Goal: Book appointment/travel/reservation

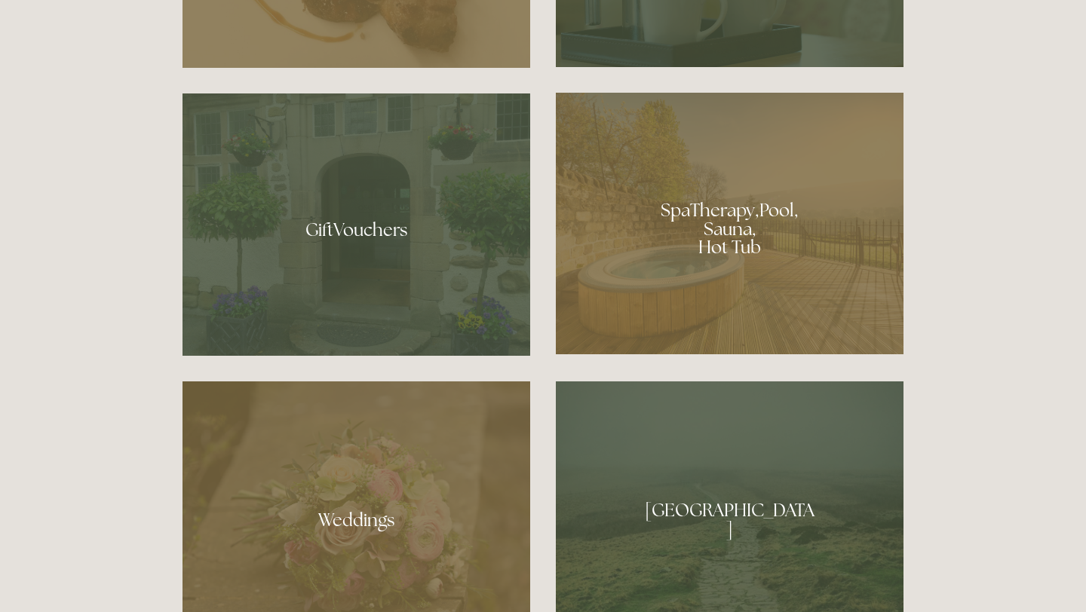
scroll to position [1160, 0]
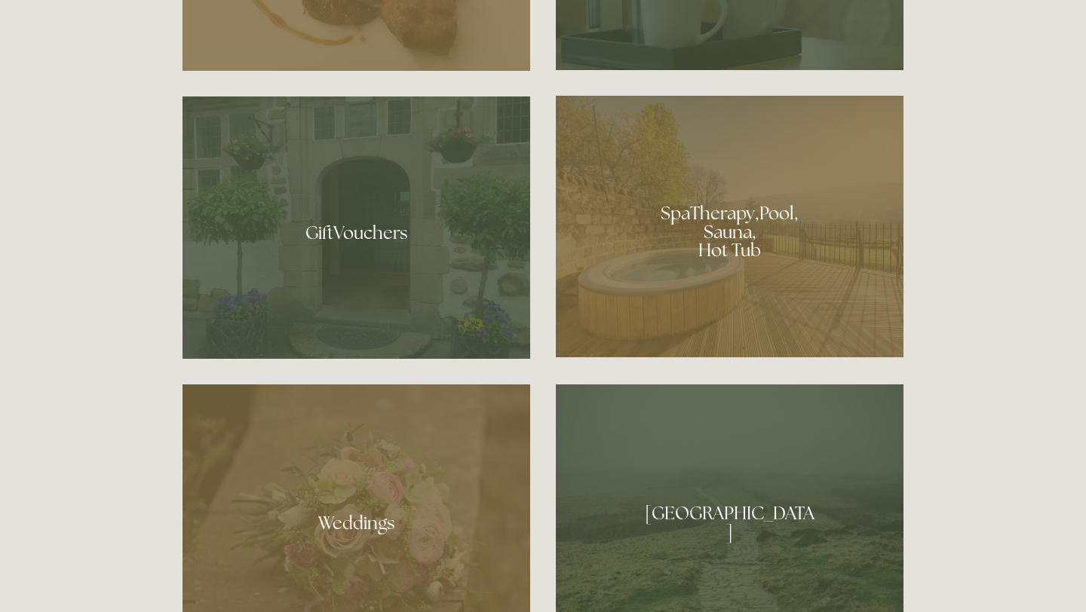
click at [746, 232] on div at bounding box center [730, 227] width 348 height 262
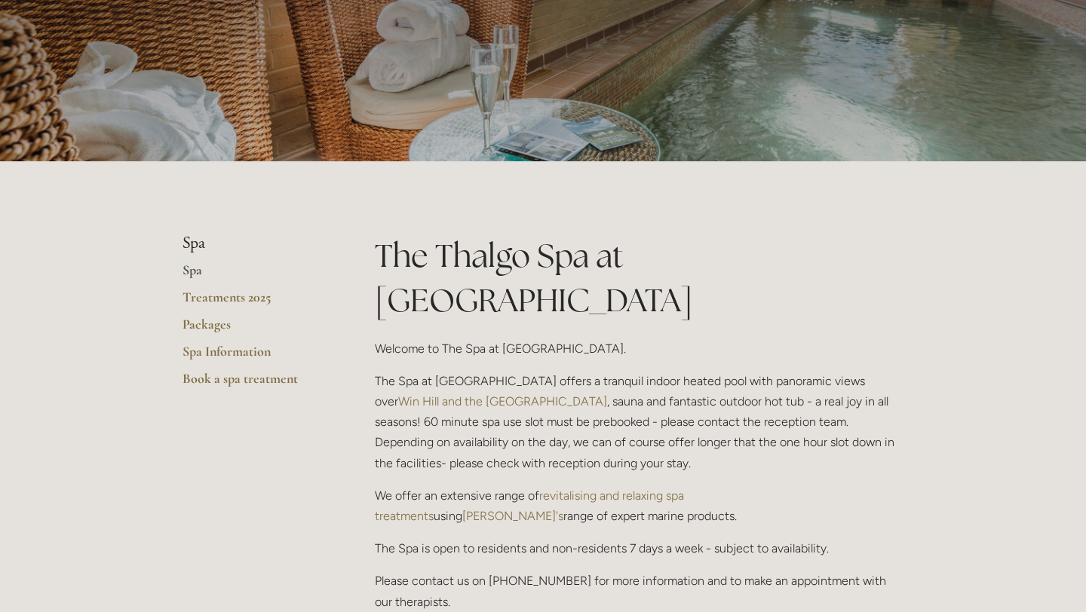
scroll to position [185, 0]
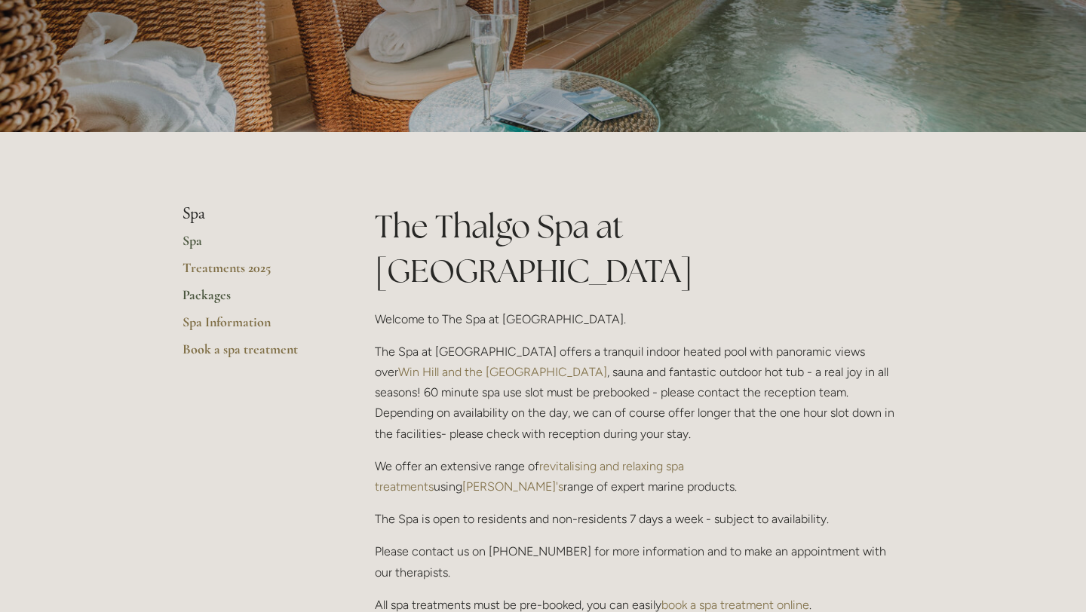
click at [204, 296] on link "Packages" at bounding box center [255, 300] width 144 height 27
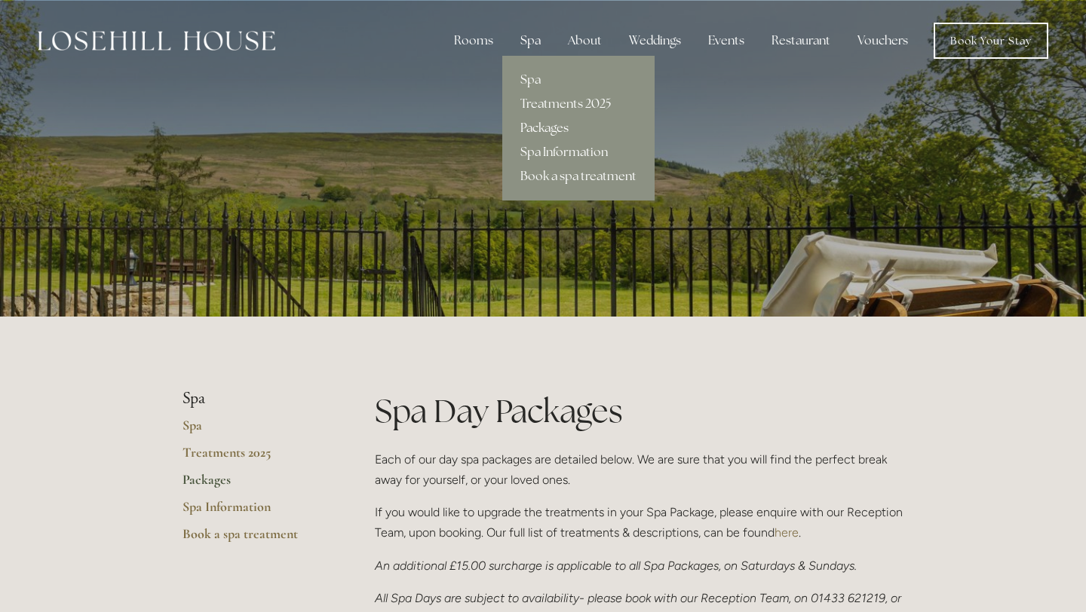
click at [540, 123] on link "Packages" at bounding box center [578, 128] width 152 height 24
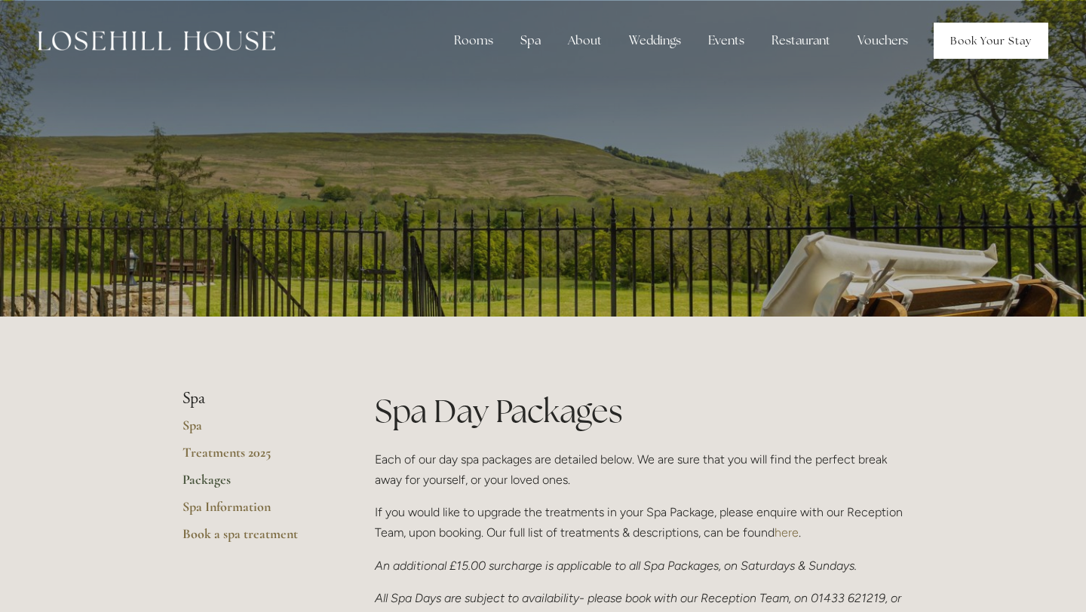
click at [984, 36] on link "Book Your Stay" at bounding box center [991, 41] width 115 height 36
